Goal: Task Accomplishment & Management: Use online tool/utility

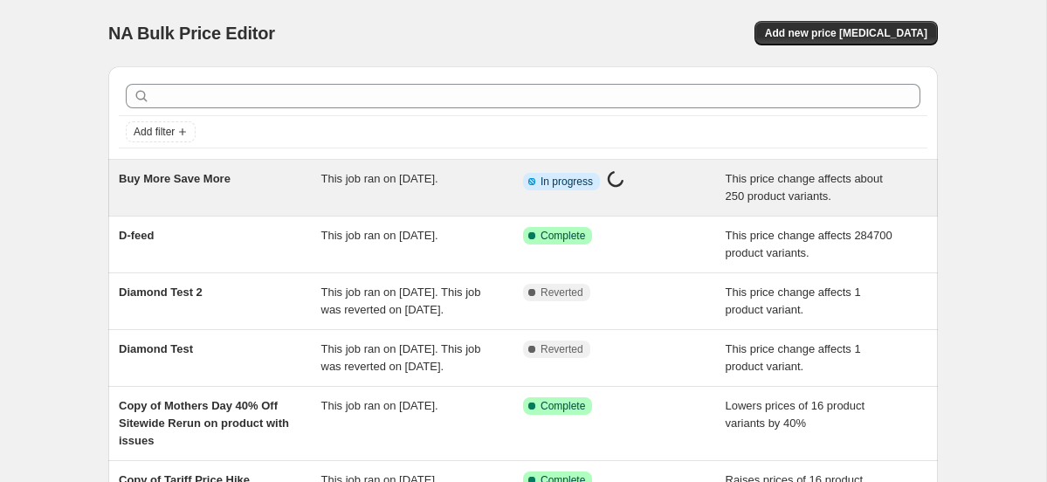
click at [300, 188] on div "Buy More Save More" at bounding box center [220, 187] width 203 height 35
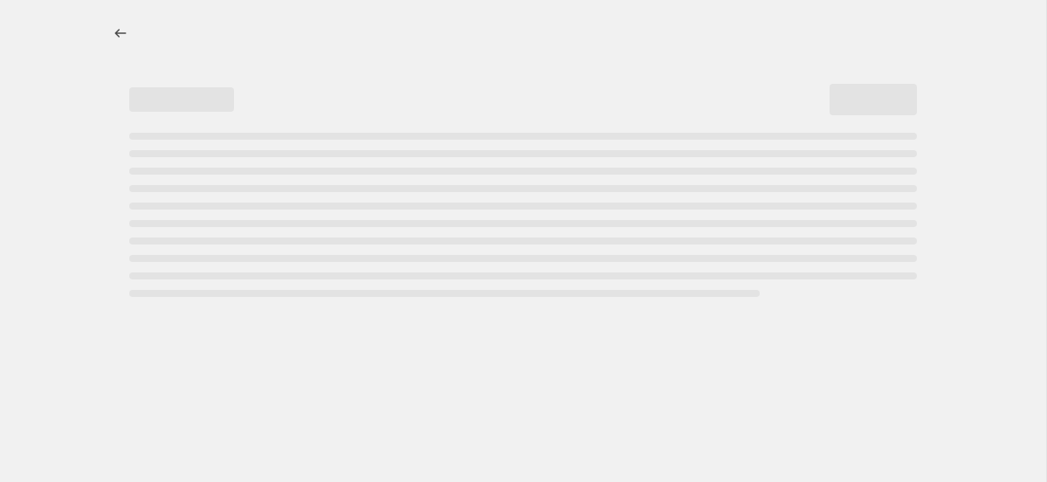
select select "ecap"
select select "no_change"
select select "tag"
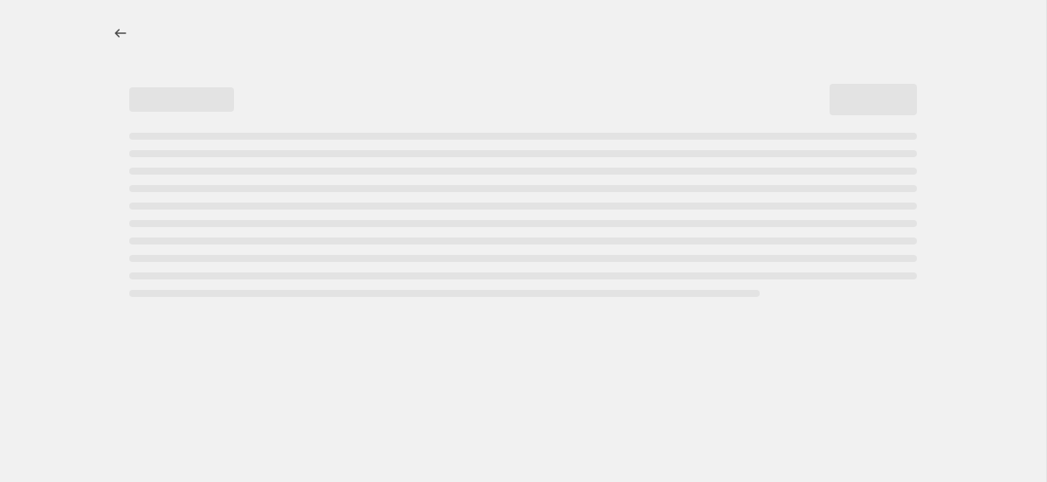
select select "tag"
select select "ecap"
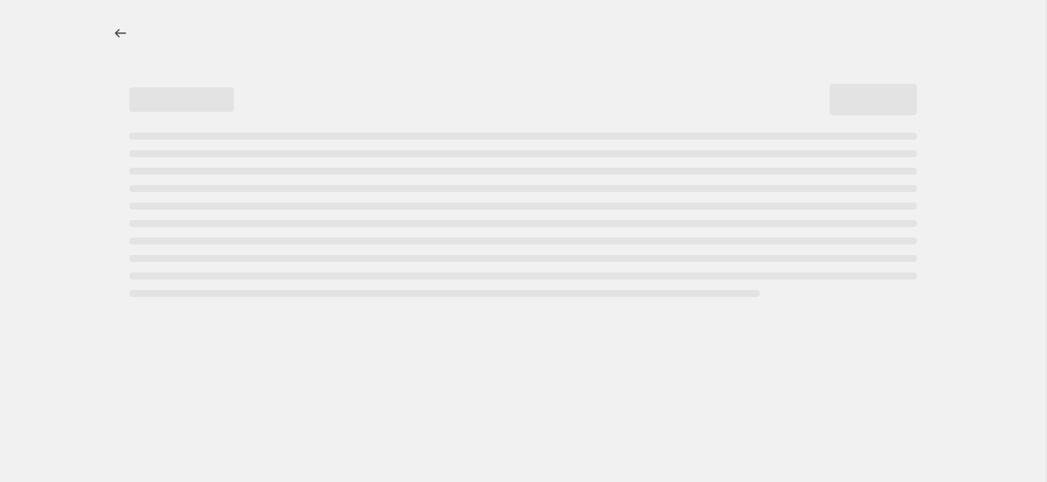
select select "no_change"
select select "tag"
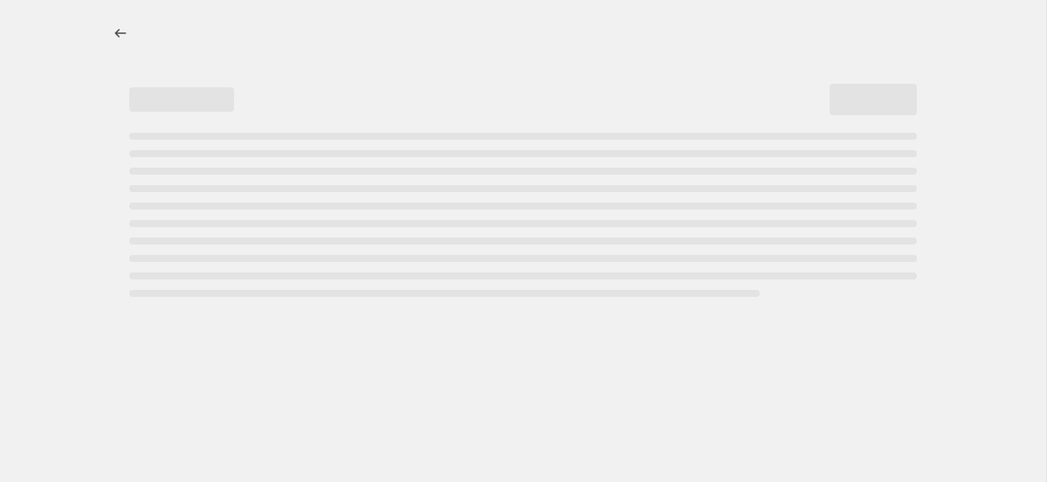
select select "tag"
select select "ecap"
select select "no_change"
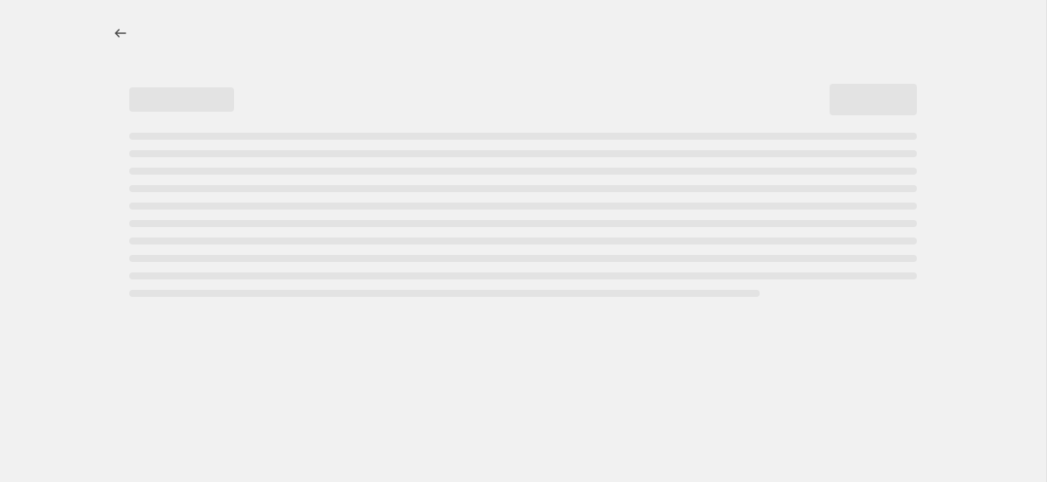
select select "tag"
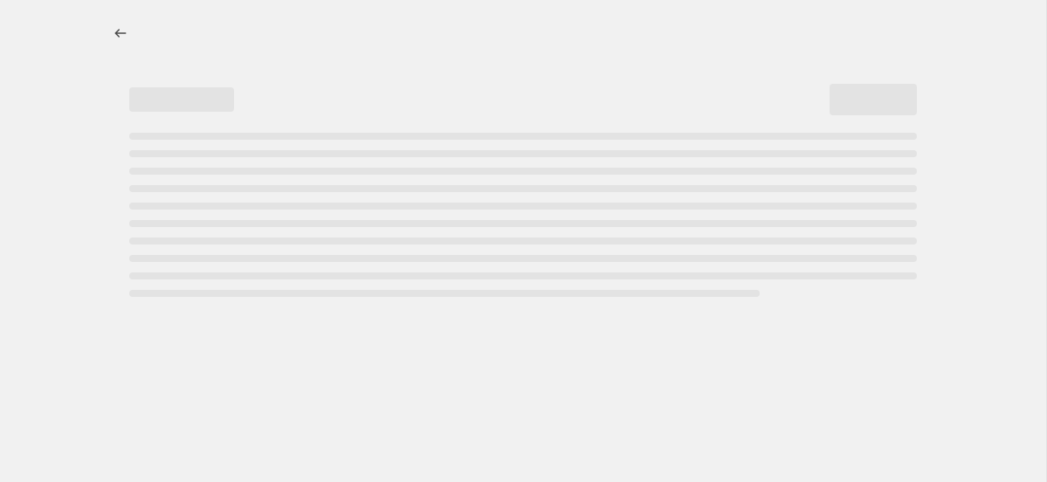
select select "tag"
select select "ecap"
select select "no_change"
select select "tag"
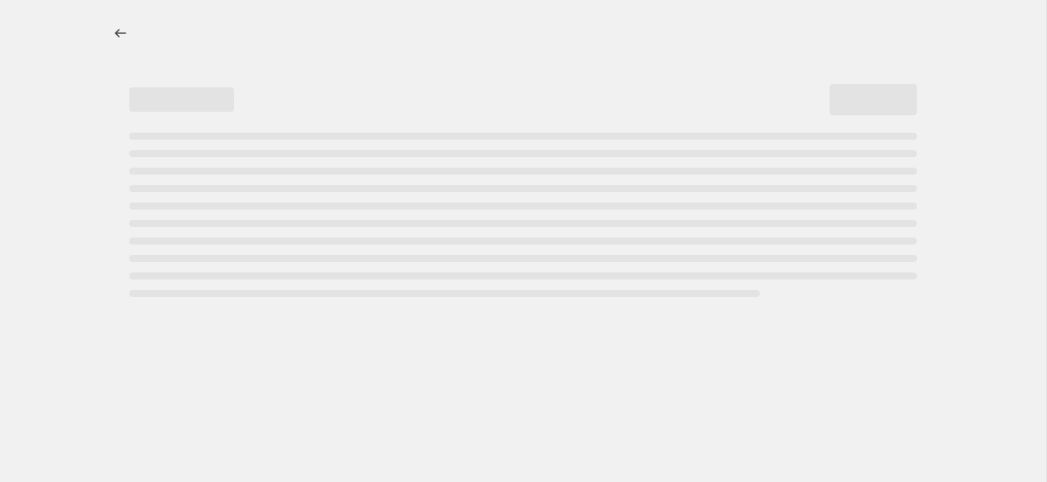
select select "tag"
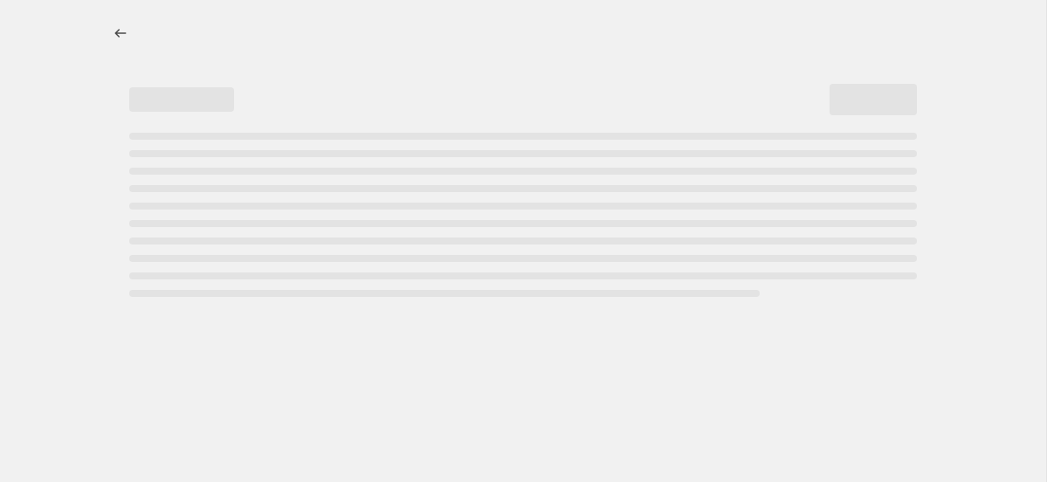
select select "tag"
select select "ecap"
select select "no_change"
select select "tag"
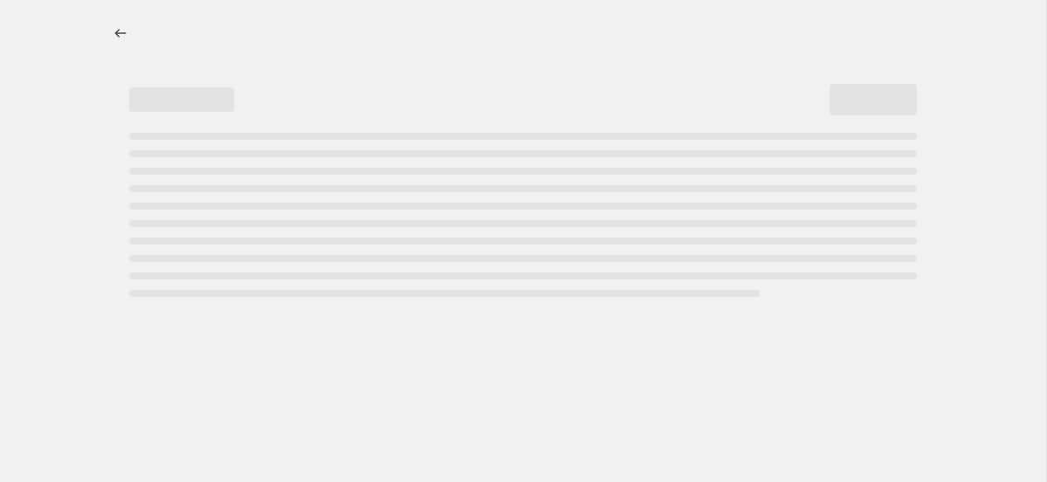
select select "tag"
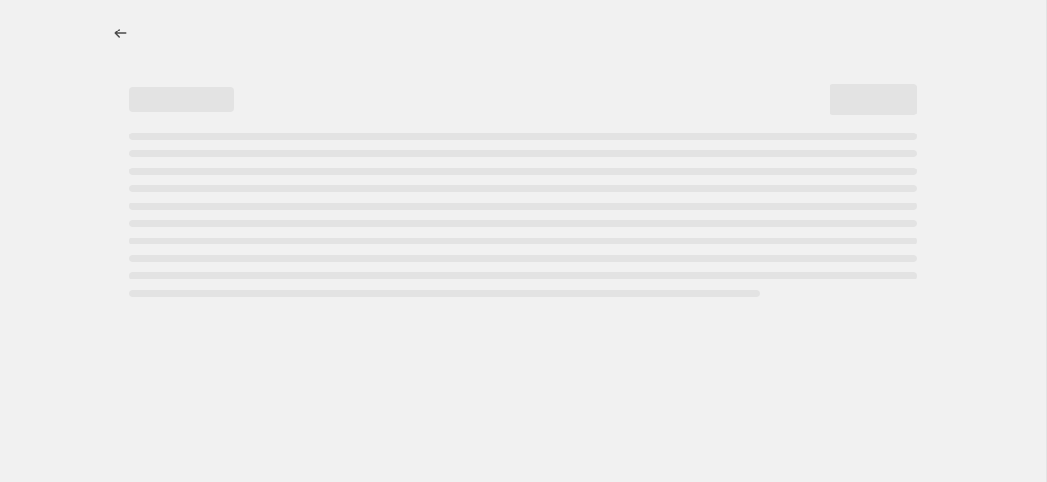
select select "ecap"
select select "no_change"
select select "tag"
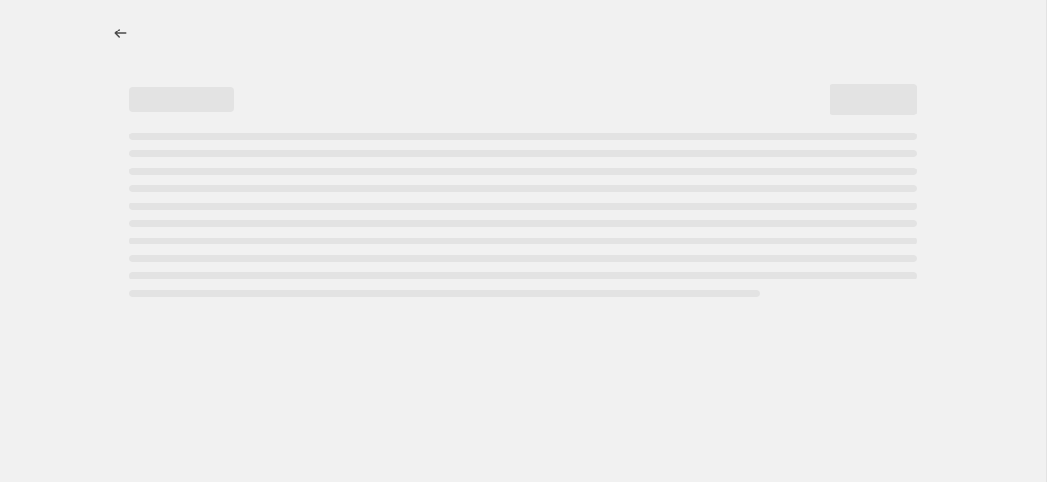
select select "tag"
select select "ecap"
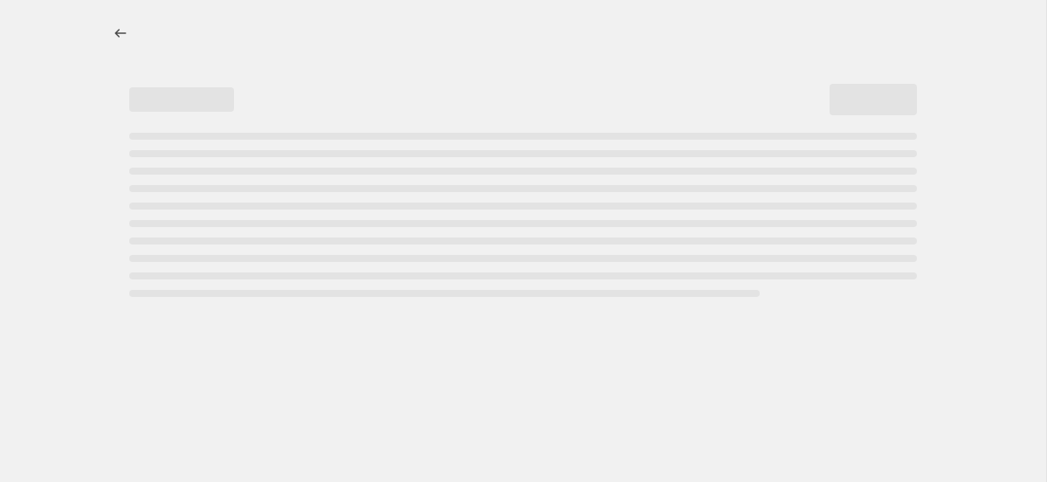
select select "no_change"
select select "tag"
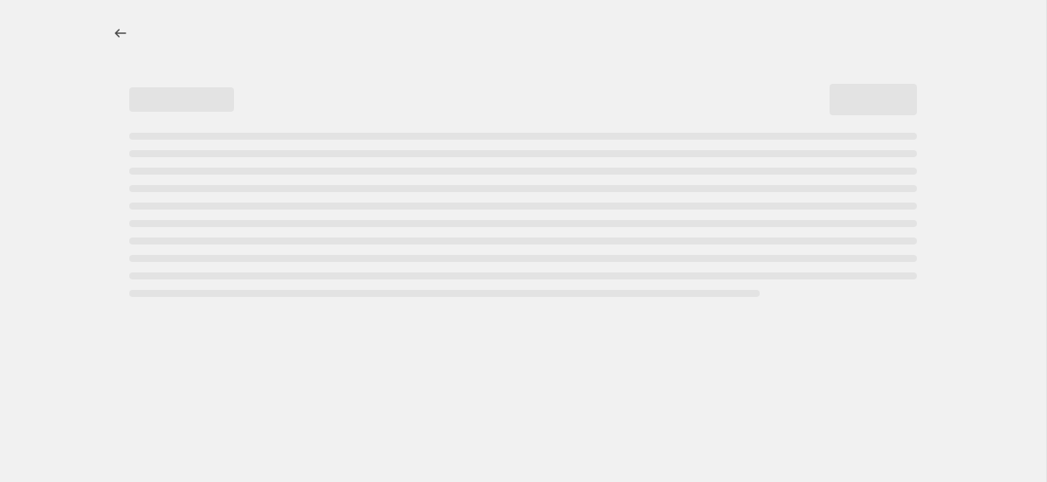
select select "tag"
select select "ecap"
select select "no_change"
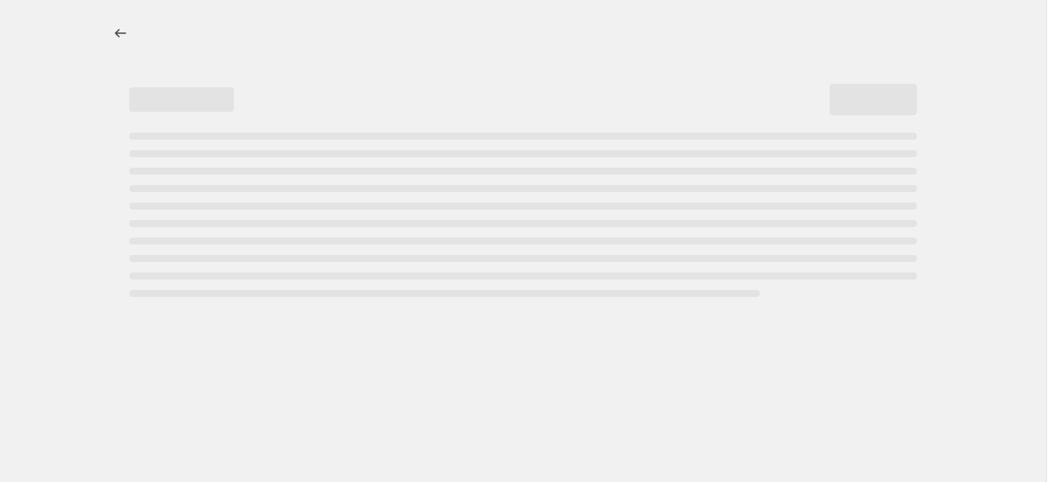
select select "tag"
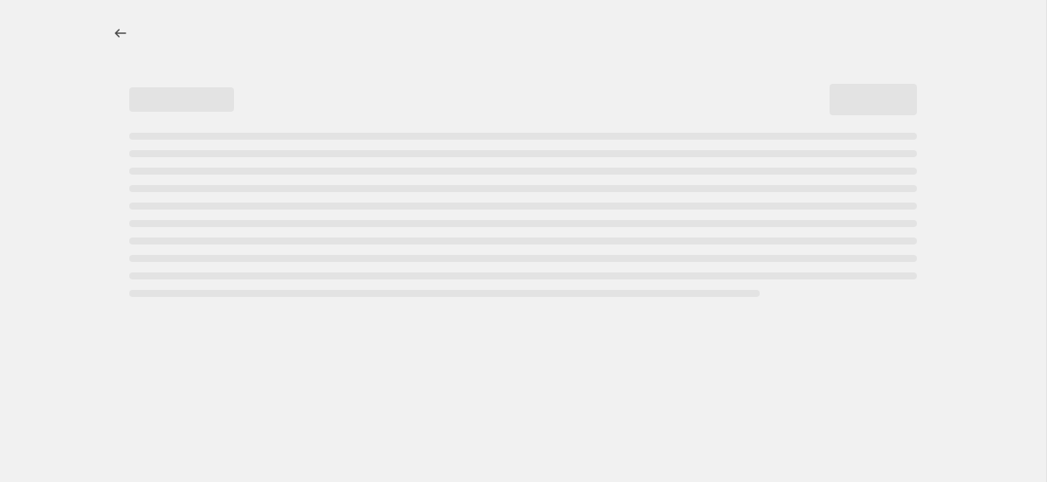
select select "tag"
select select "ecap"
select select "no_change"
select select "tag"
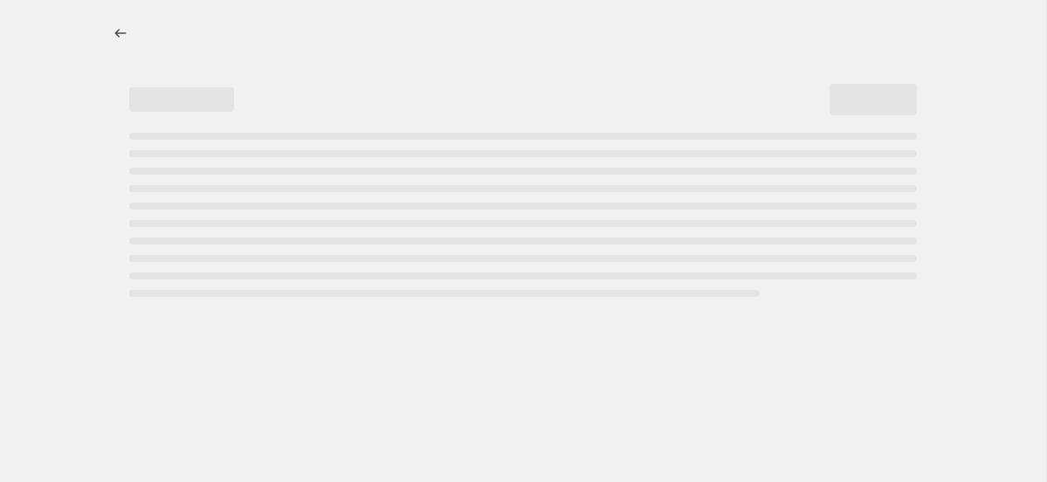
select select "tag"
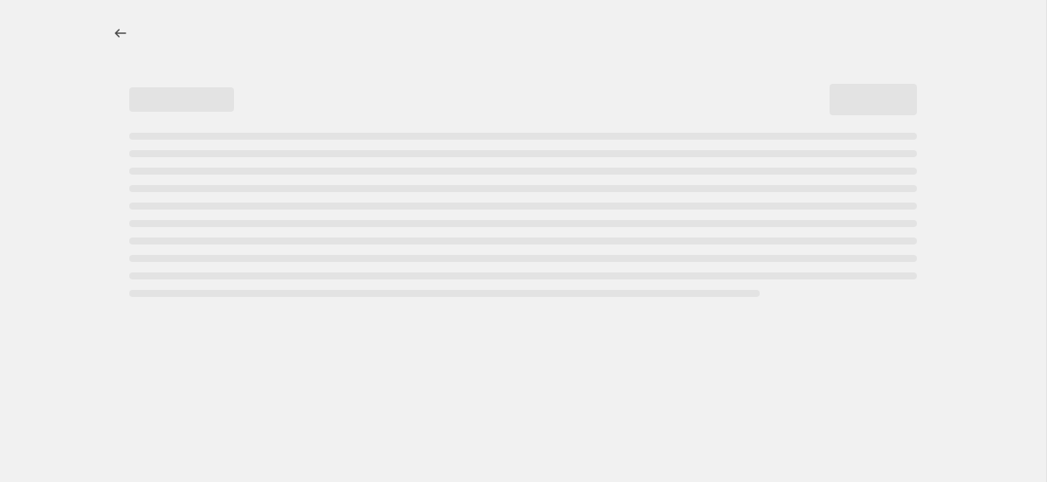
select select "tag"
